Goal: Check status: Verify the current state of an ongoing process or item

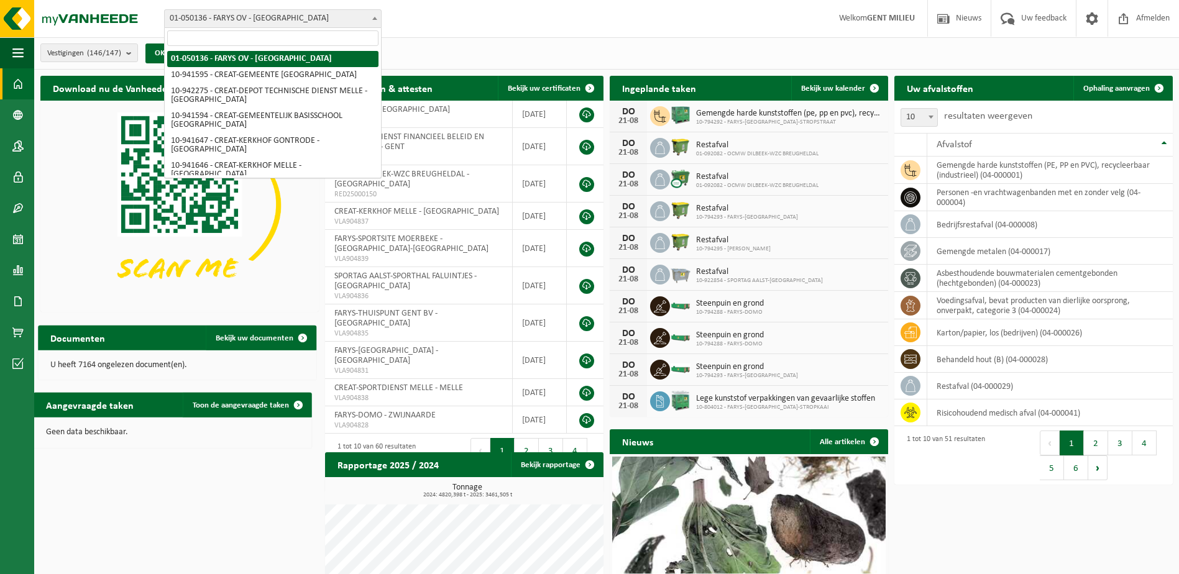
click at [234, 27] on span "01-050136 - FARYS OV - [GEOGRAPHIC_DATA]" at bounding box center [273, 18] width 216 height 17
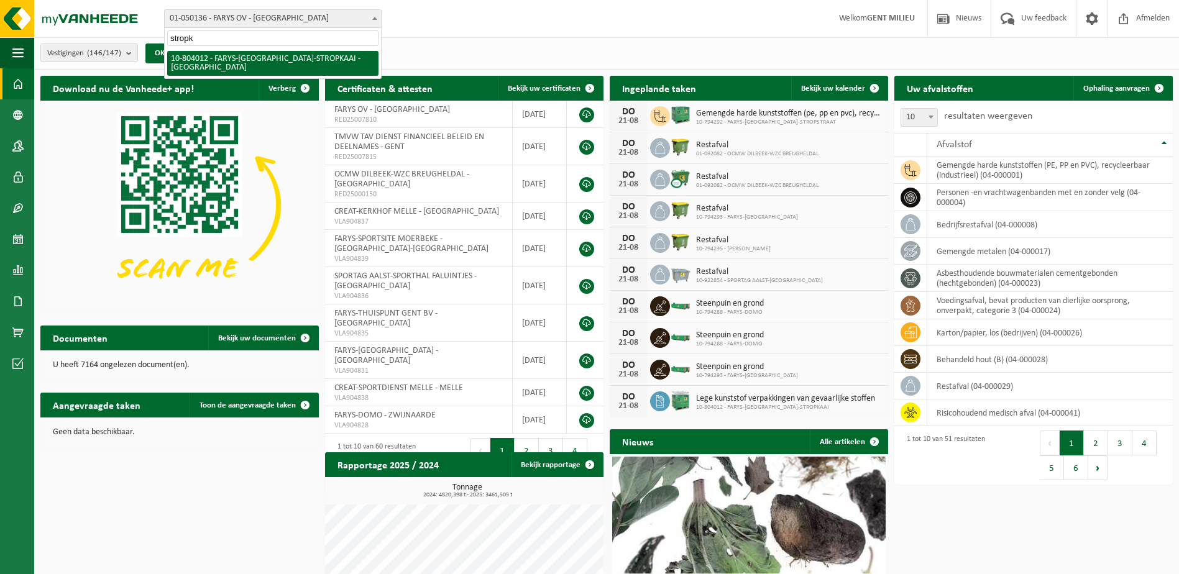
type input "stropk"
select select "34324"
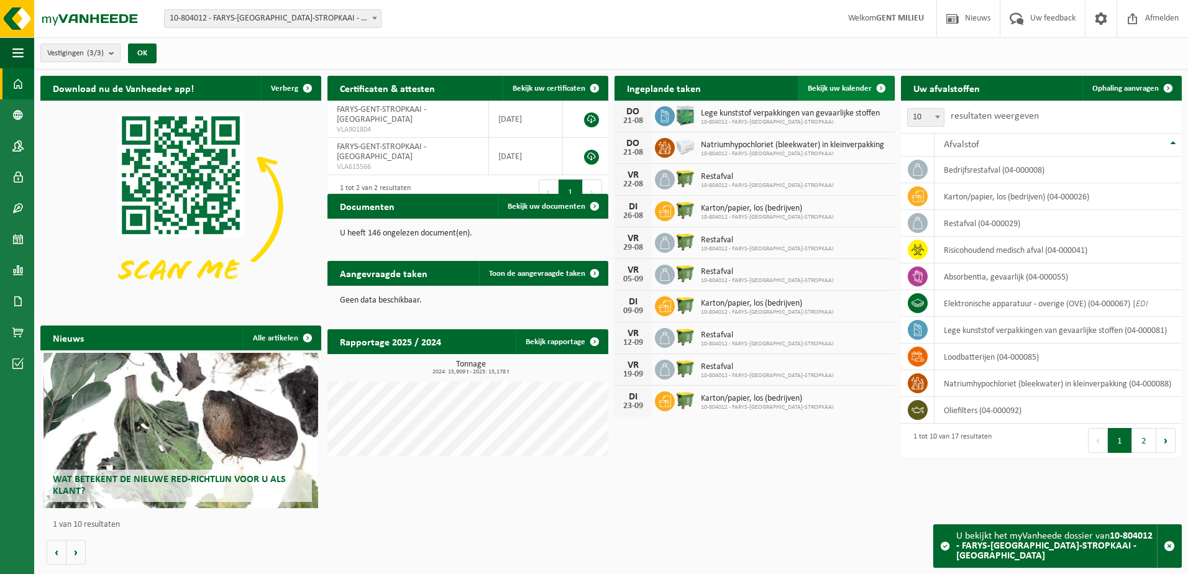
click at [849, 79] on link "Bekijk uw kalender" at bounding box center [846, 88] width 96 height 25
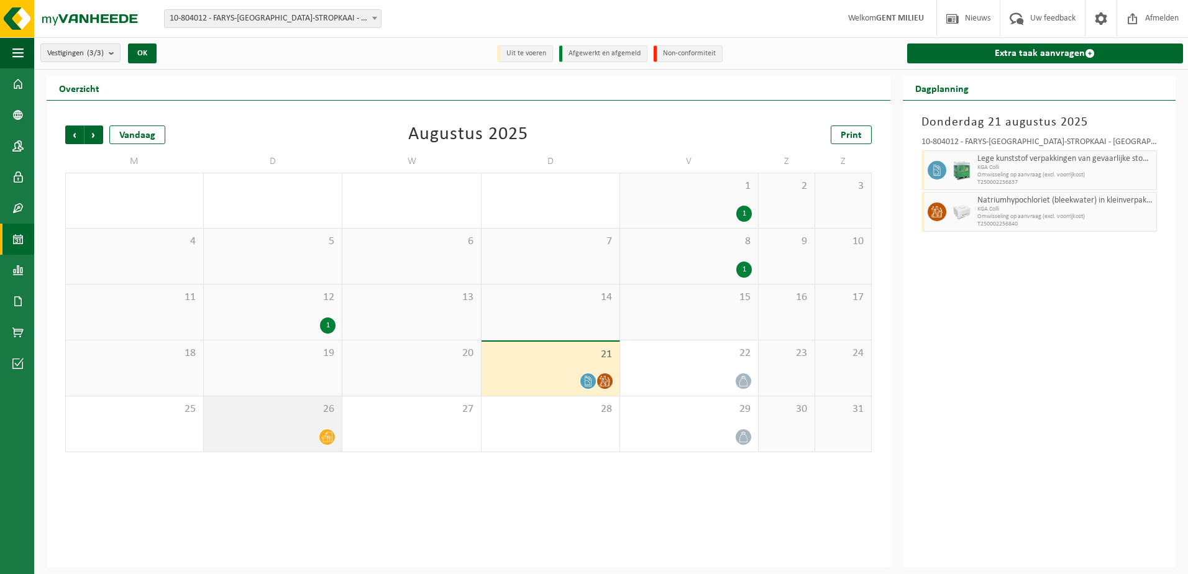
click at [330, 436] on icon at bounding box center [327, 437] width 11 height 11
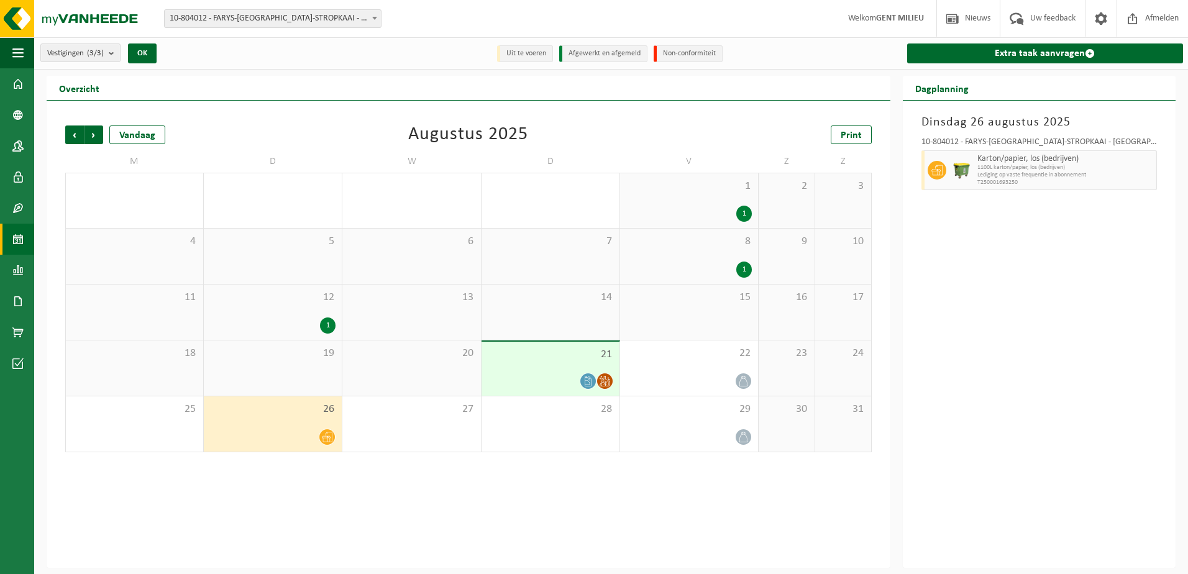
click at [714, 264] on div "1" at bounding box center [689, 270] width 126 height 16
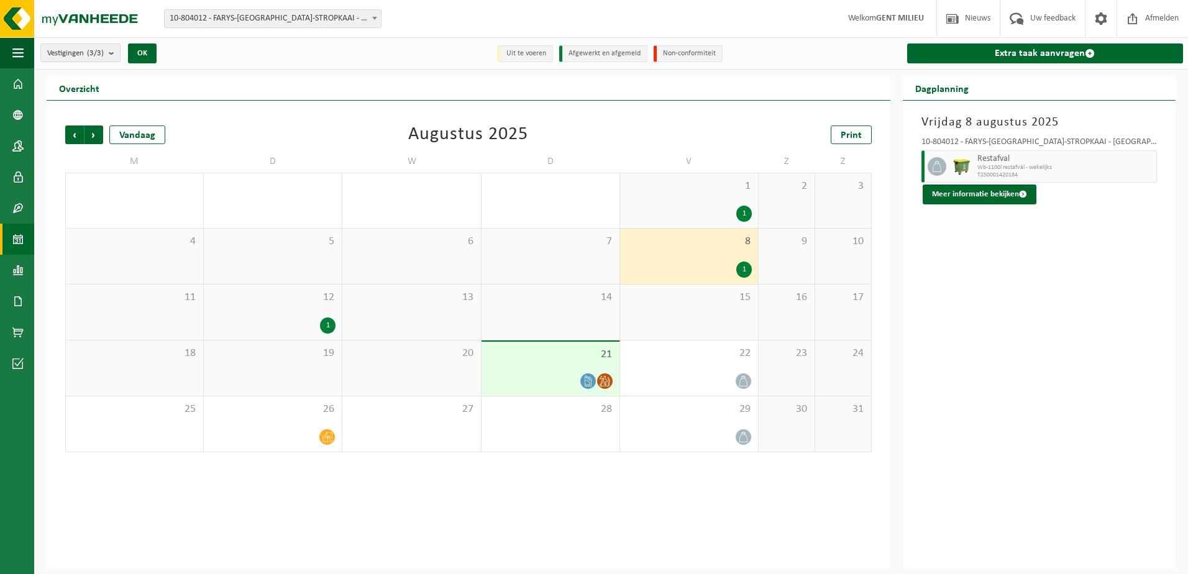
click at [735, 198] on div "1 1" at bounding box center [689, 200] width 138 height 55
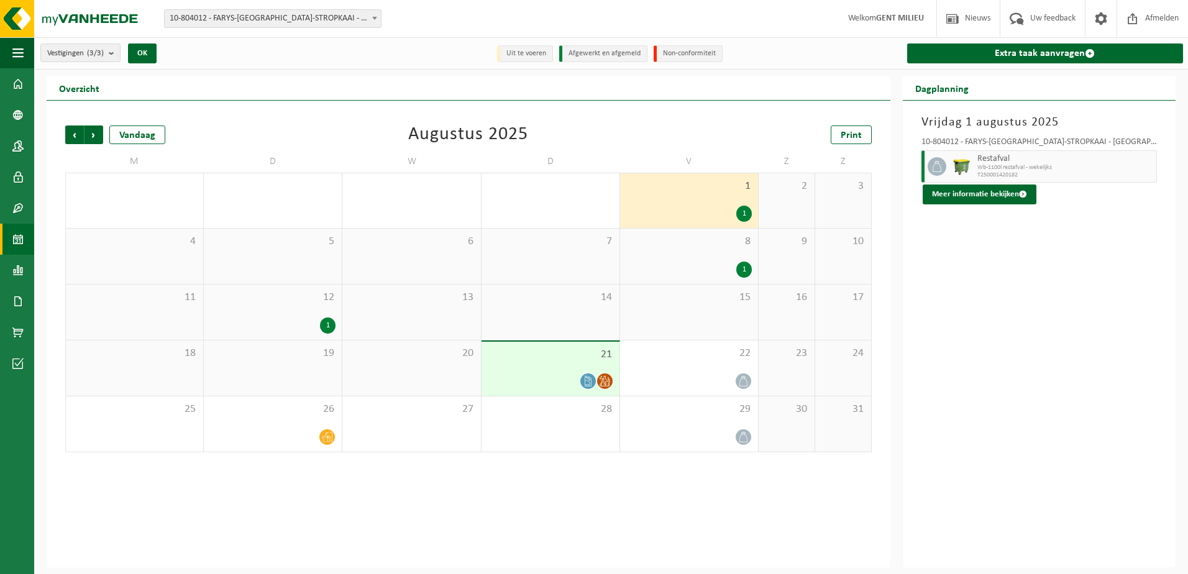
click at [573, 361] on div "21" at bounding box center [551, 369] width 138 height 54
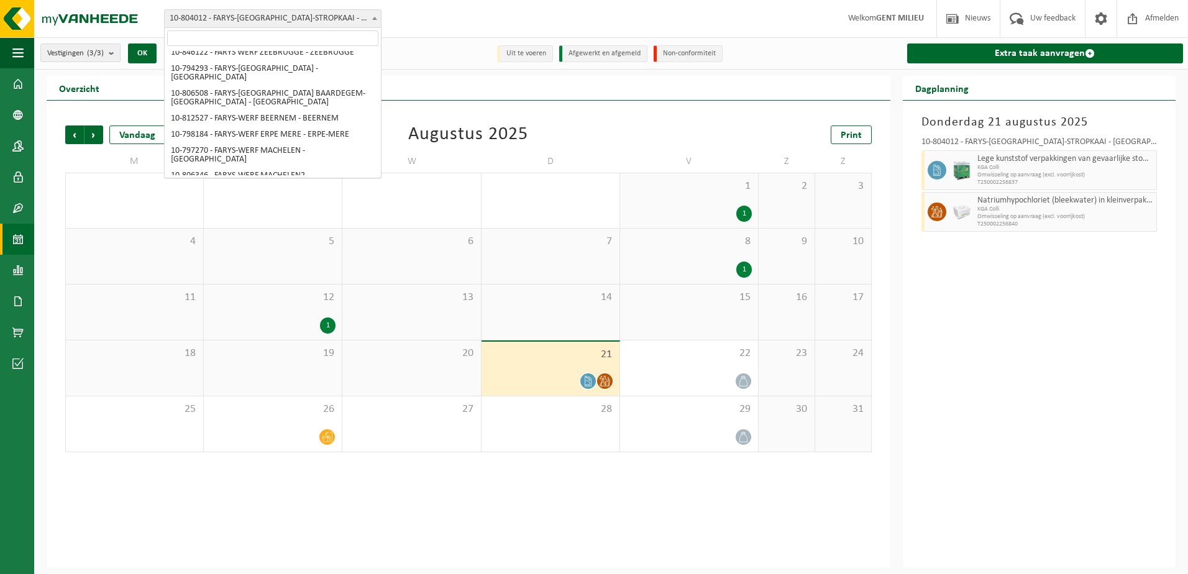
click at [256, 16] on span "10-804012 - FARYS-[GEOGRAPHIC_DATA]-STROPKAAI - [GEOGRAPHIC_DATA]" at bounding box center [273, 18] width 216 height 17
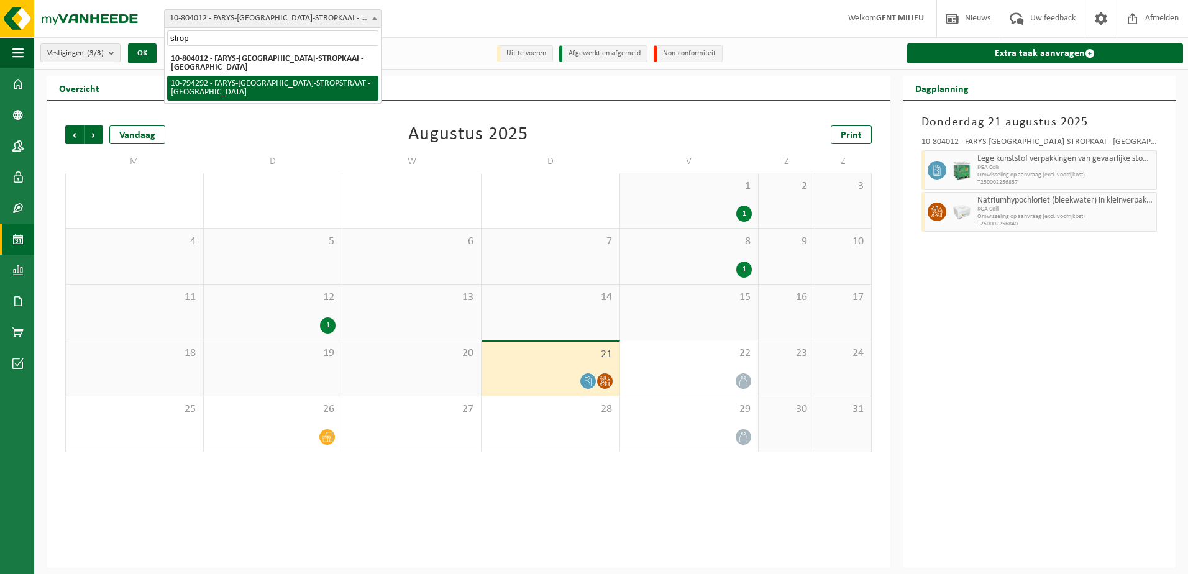
type input "strop"
select select "31011"
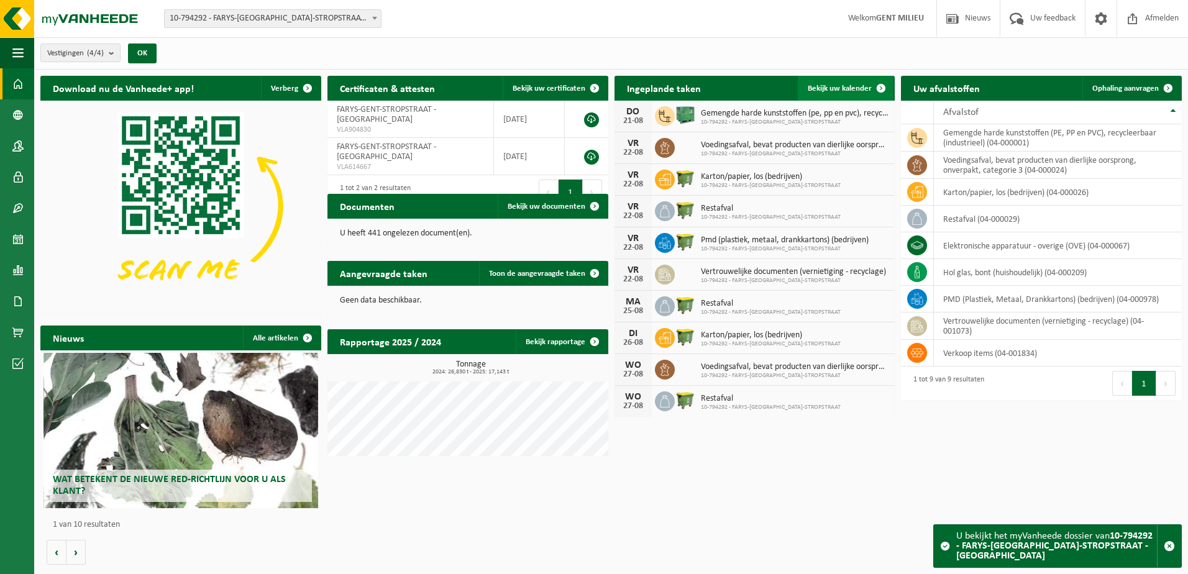
click at [826, 93] on link "Bekijk uw kalender" at bounding box center [846, 88] width 96 height 25
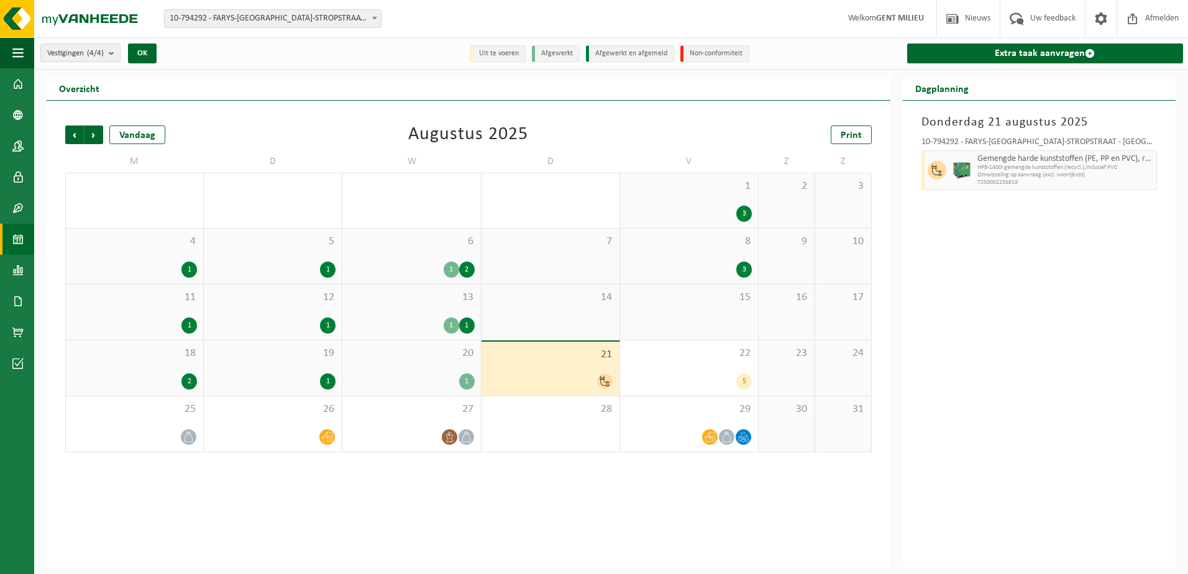
click at [583, 377] on div at bounding box center [551, 381] width 126 height 17
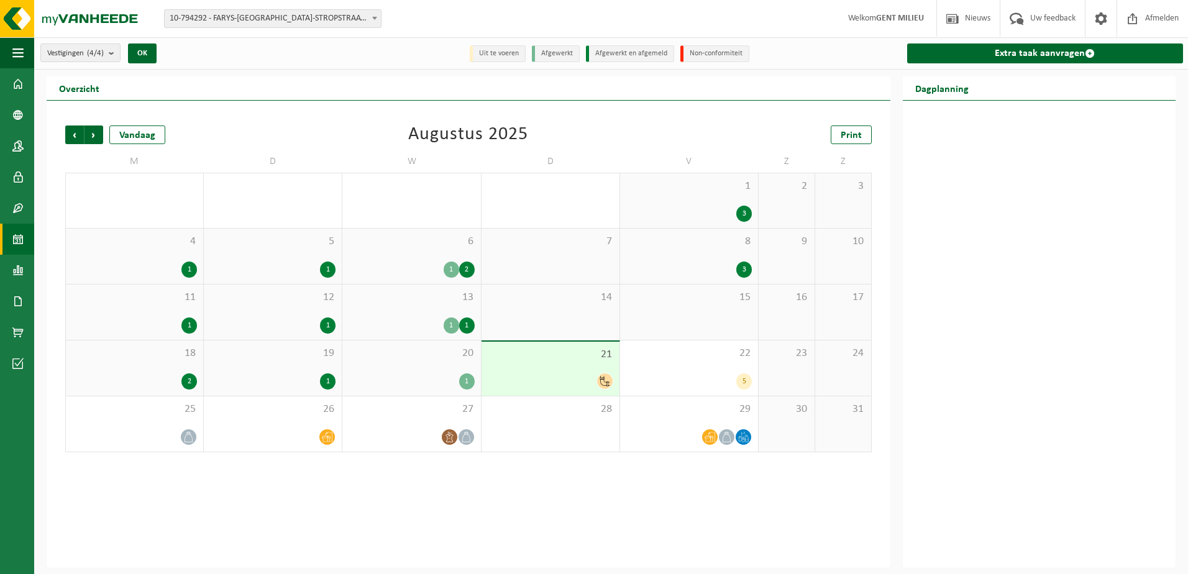
click at [608, 378] on icon at bounding box center [605, 381] width 11 height 11
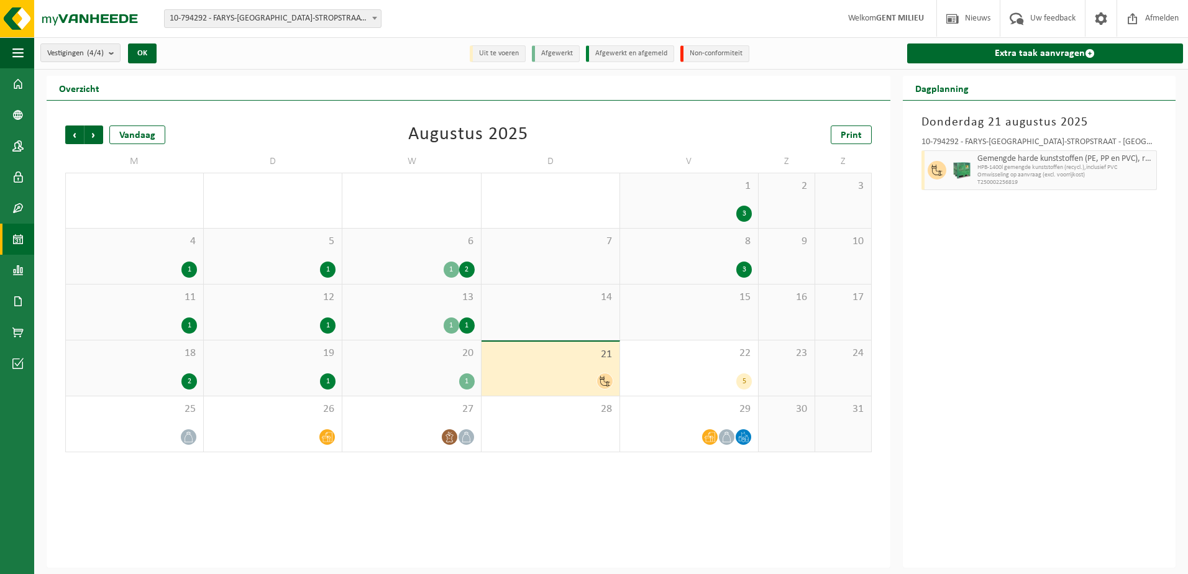
click at [608, 378] on icon at bounding box center [605, 381] width 11 height 11
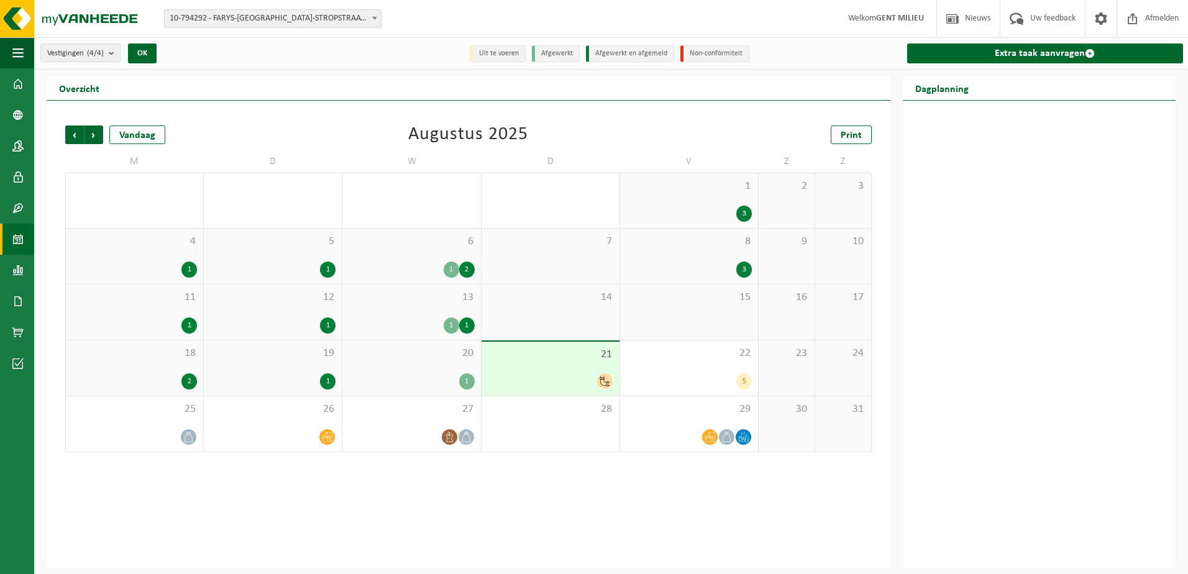
click at [551, 389] on div "21" at bounding box center [551, 369] width 138 height 54
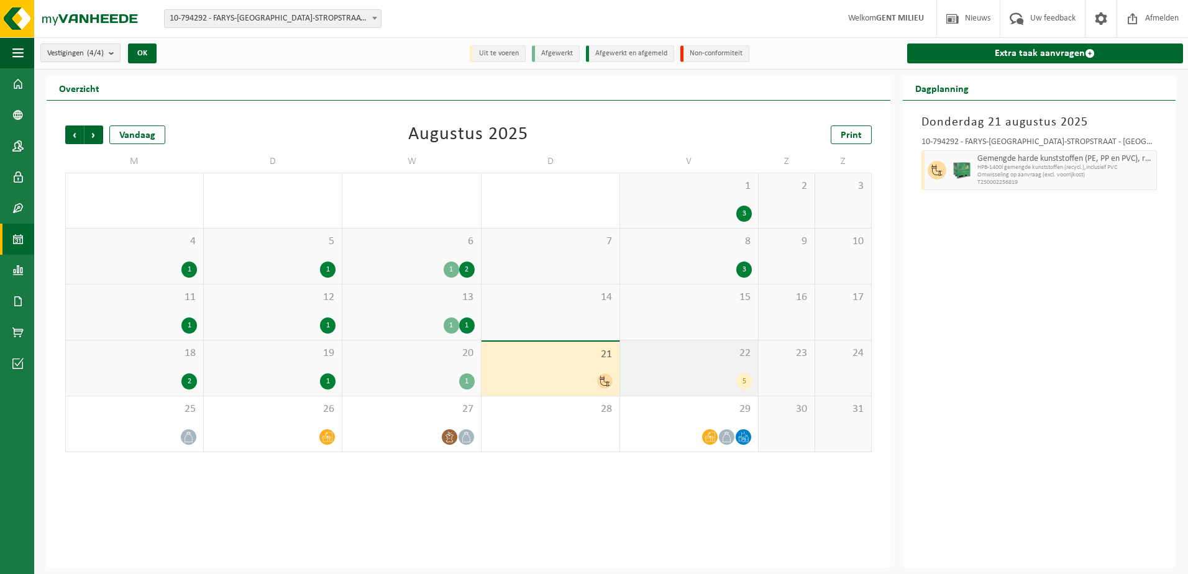
click at [730, 380] on div "5" at bounding box center [689, 382] width 126 height 16
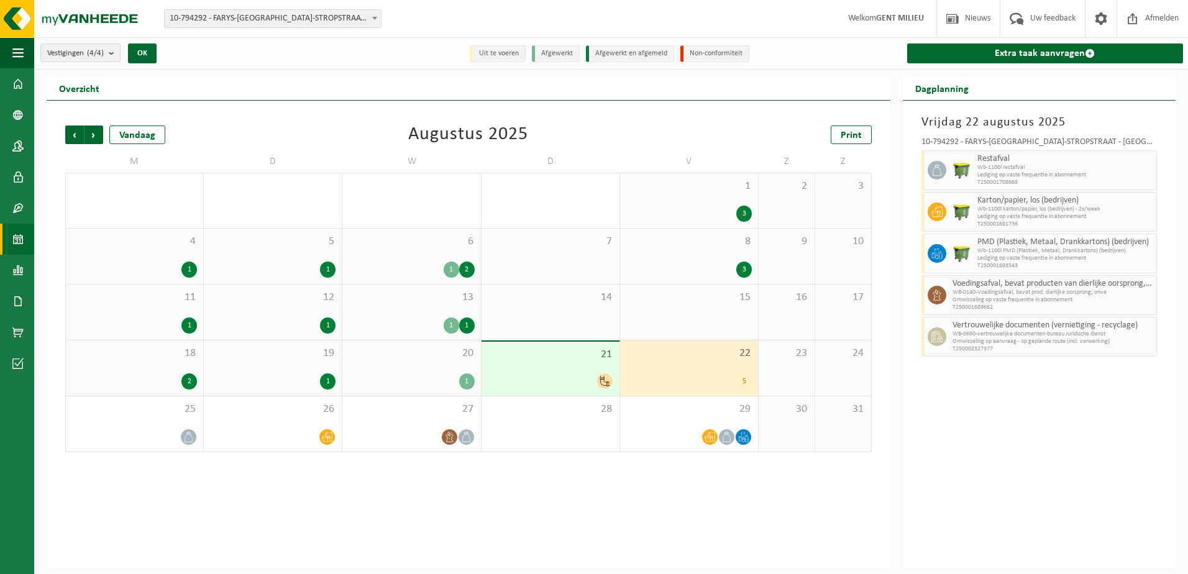
click at [542, 373] on div at bounding box center [551, 381] width 126 height 17
